Goal: Task Accomplishment & Management: Complete application form

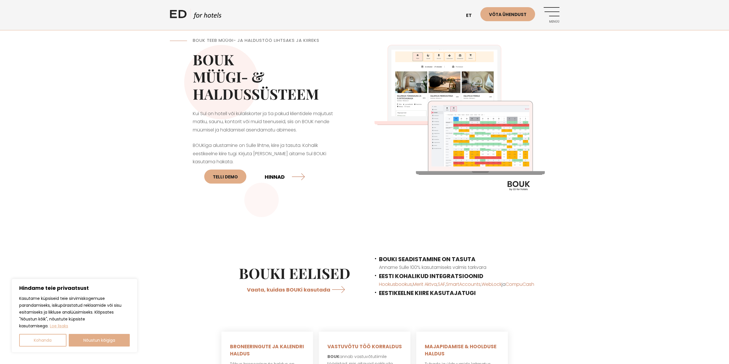
click at [275, 182] on link "HINNAD" at bounding box center [285, 176] width 40 height 15
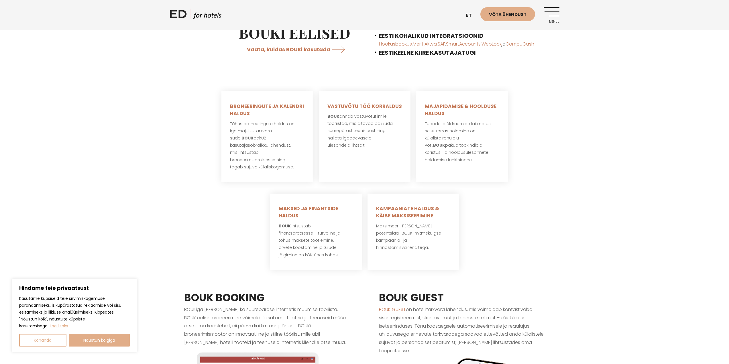
scroll to position [172, 0]
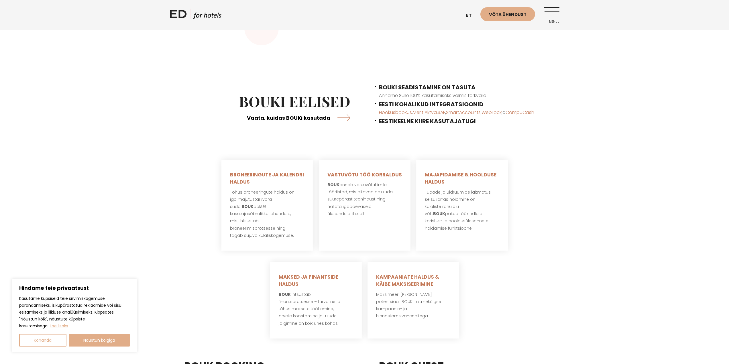
click at [301, 117] on link "Vaata, kuidas BOUKi kasutada" at bounding box center [298, 117] width 103 height 15
click at [526, 17] on link "Võta ühendust" at bounding box center [507, 14] width 55 height 14
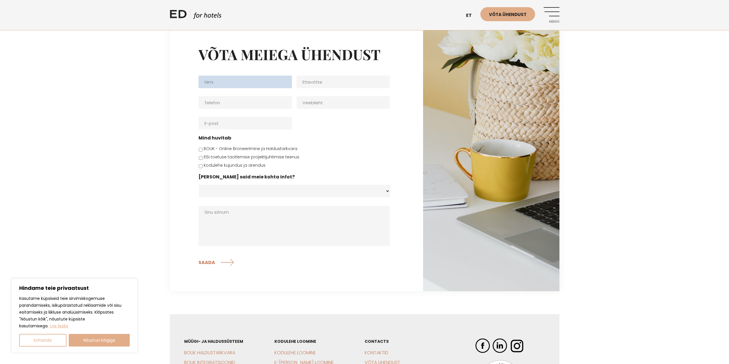
click at [233, 83] on input "Nimi *" at bounding box center [244, 82] width 93 height 13
type input "Robert Salep"
type input "SA Kadrina Spordikeskus"
type input "5240590"
type input "sport.kadrina.ee"
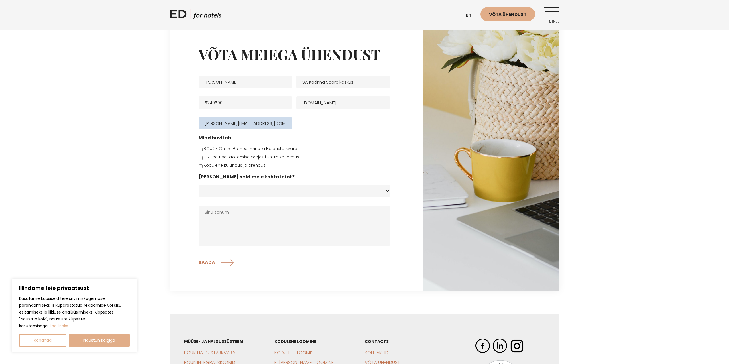
type input "robert.salep@kadrina.ee"
click at [199, 151] on input "BOUK - Online Broneerimine ja Haldustarkvara" at bounding box center [201, 150] width 4 height 4
checkbox input "true"
click at [199, 158] on input "EISi toetuse taotlemise projektijuhtimise teenus" at bounding box center [201, 158] width 4 height 4
checkbox input "true"
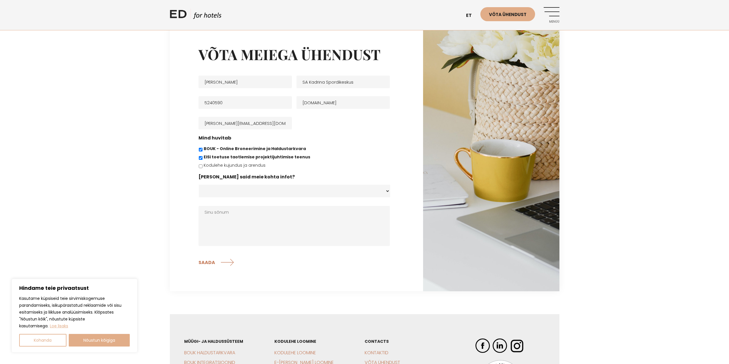
click at [219, 192] on select "Koduleht - Edhotels.com Facebook Instagram Googli otsing E-post Soovitati Muu" at bounding box center [294, 191] width 191 height 13
select select "Soovitati"
click at [199, 185] on select "Koduleht - Edhotels.com Facebook Instagram Googli otsing E-post Soovitati Muu" at bounding box center [294, 191] width 191 height 13
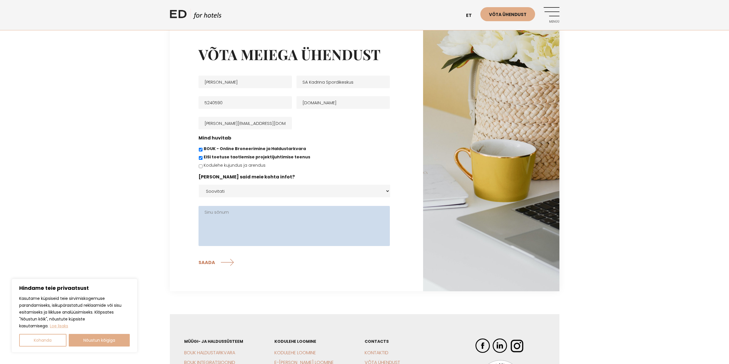
click at [242, 219] on textarea "Sinu sõnum" at bounding box center [293, 226] width 191 height 40
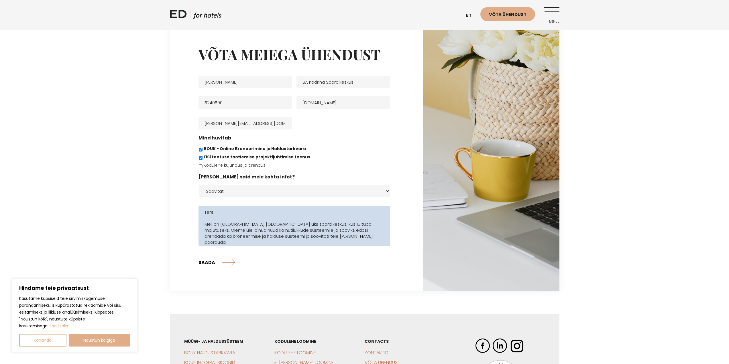
type textarea "Tere! Meil on Lääne-Virumaal Kadrinas üks spordikeskus, kus 15 tuba majutuseks.…"
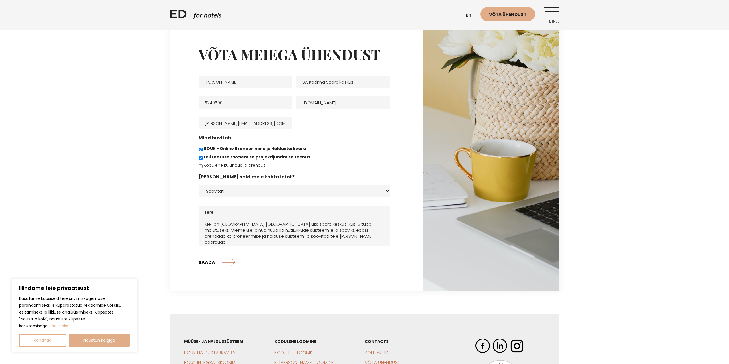
click at [203, 262] on input "SAADA" at bounding box center [216, 262] width 37 height 14
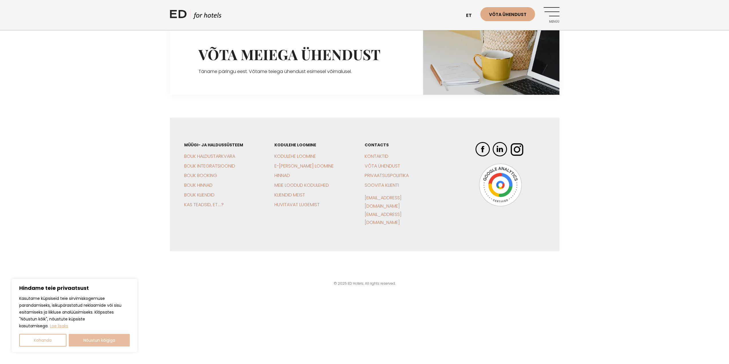
click at [97, 340] on button "Nõustun kõigiga" at bounding box center [99, 340] width 61 height 13
checkbox input "true"
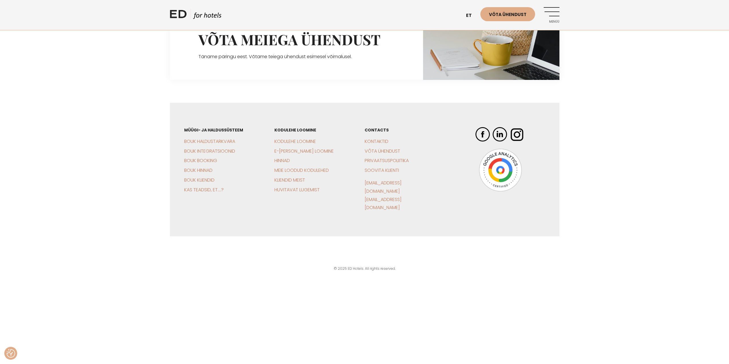
scroll to position [23, 0]
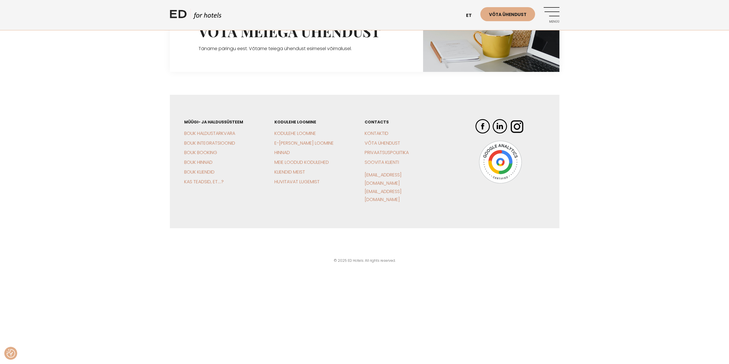
click at [254, 128] on ul "CONTACTS Kontaktid Võta ühendust Privaatsuspoliitika Soovita klienti sales@edho…" at bounding box center [219, 152] width 70 height 67
click at [380, 130] on link "Kontaktid" at bounding box center [377, 133] width 24 height 7
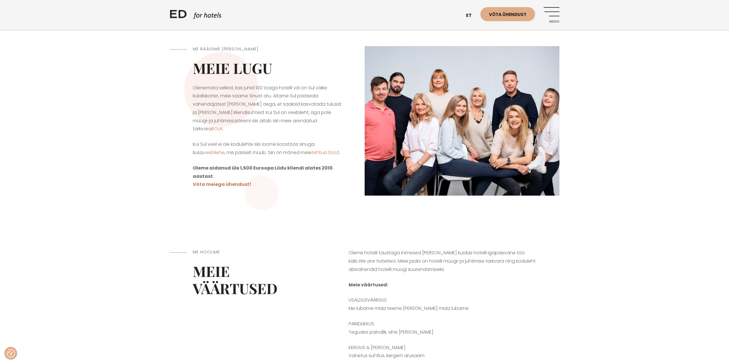
click at [554, 10] on link "Menüü" at bounding box center [552, 15] width 16 height 16
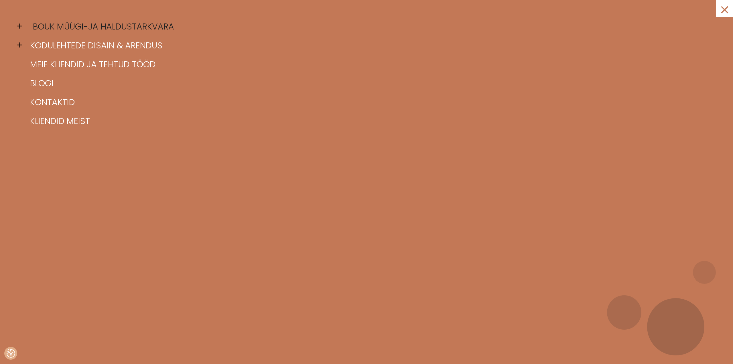
click at [107, 25] on link "BOUK müügi-ja haldustarkvara" at bounding box center [374, 26] width 690 height 19
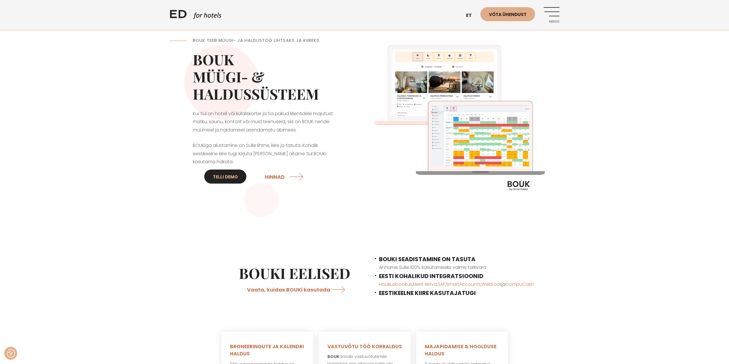
click at [228, 175] on link "Telli DEMO" at bounding box center [225, 177] width 42 height 14
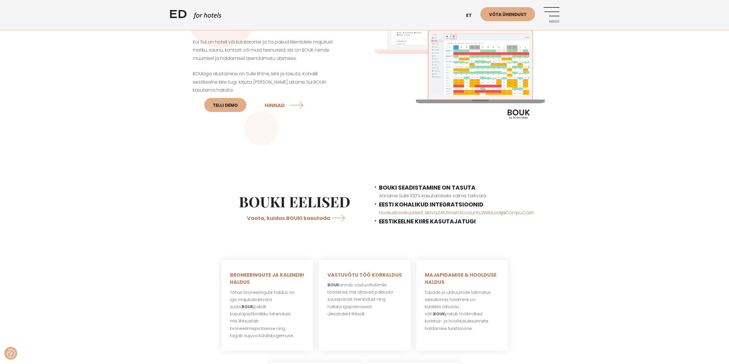
scroll to position [29, 0]
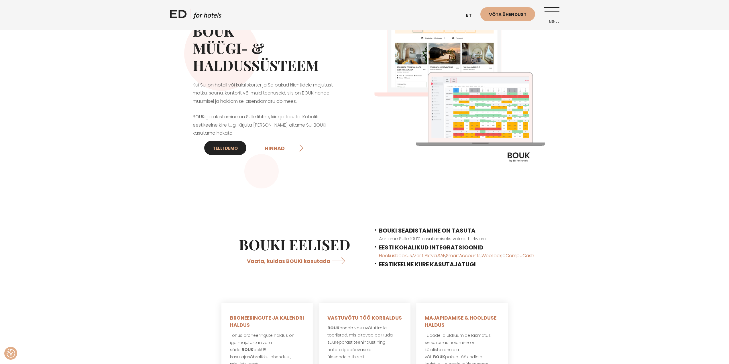
click at [233, 151] on link "Telli DEMO" at bounding box center [225, 148] width 42 height 14
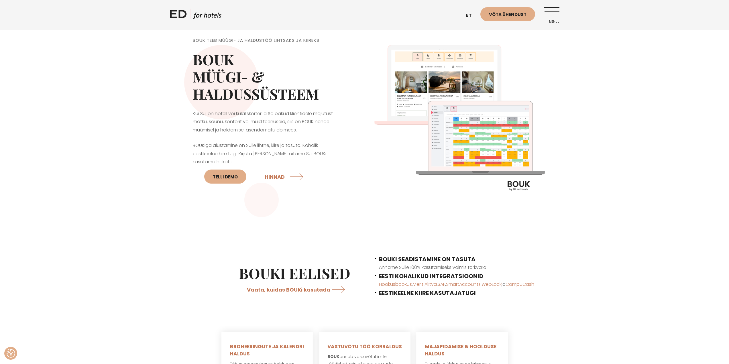
click at [548, 15] on link "Menüü" at bounding box center [552, 15] width 16 height 16
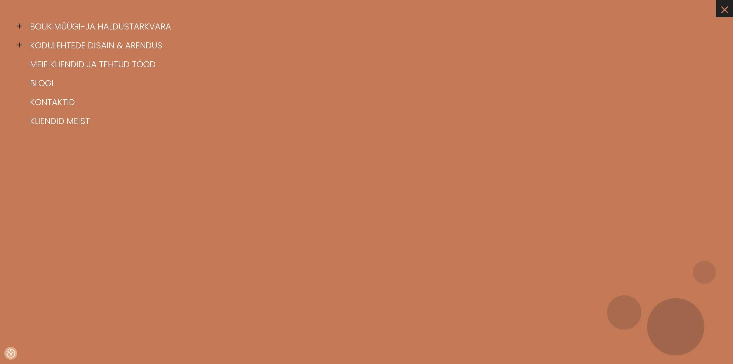
click at [724, 11] on link "×" at bounding box center [724, 8] width 17 height 17
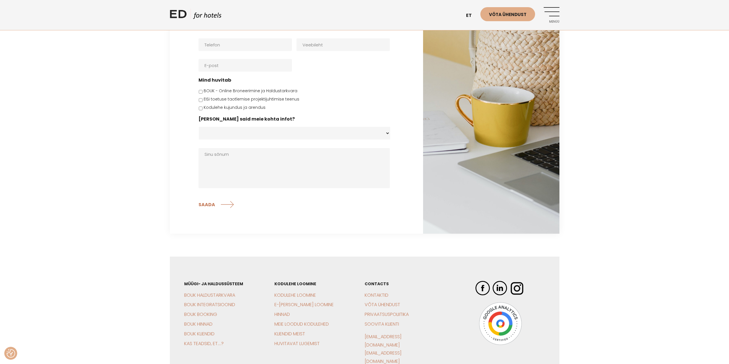
scroll to position [1713, 0]
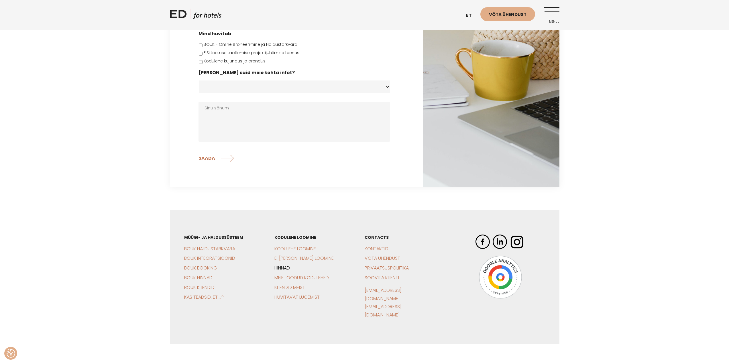
click at [283, 265] on link "Hinnad" at bounding box center [281, 268] width 15 height 7
click at [203, 274] on link "BOUK Hinnad" at bounding box center [198, 277] width 28 height 7
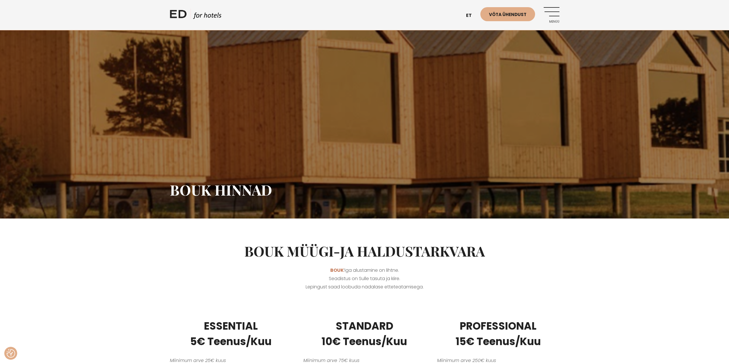
click at [552, 8] on link "Menüü" at bounding box center [552, 15] width 16 height 16
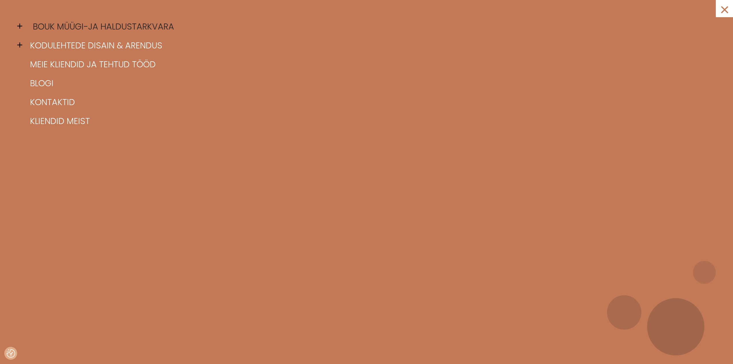
click at [100, 27] on link "BOUK müügi-ja haldustarkvara" at bounding box center [374, 26] width 690 height 19
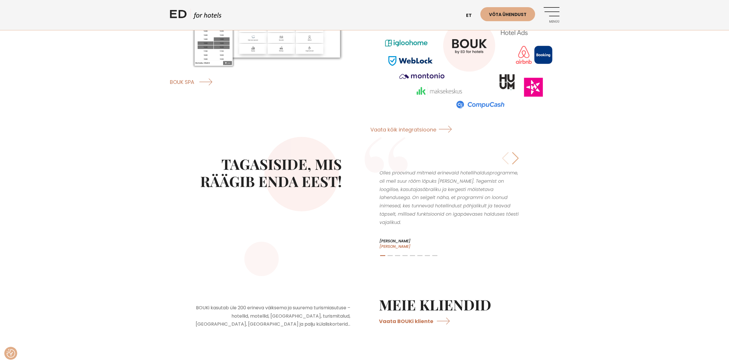
scroll to position [1002, 0]
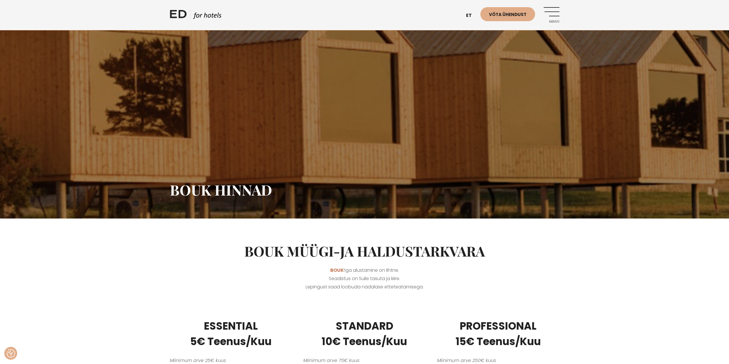
scroll to position [172, 0]
